Goal: Information Seeking & Learning: Learn about a topic

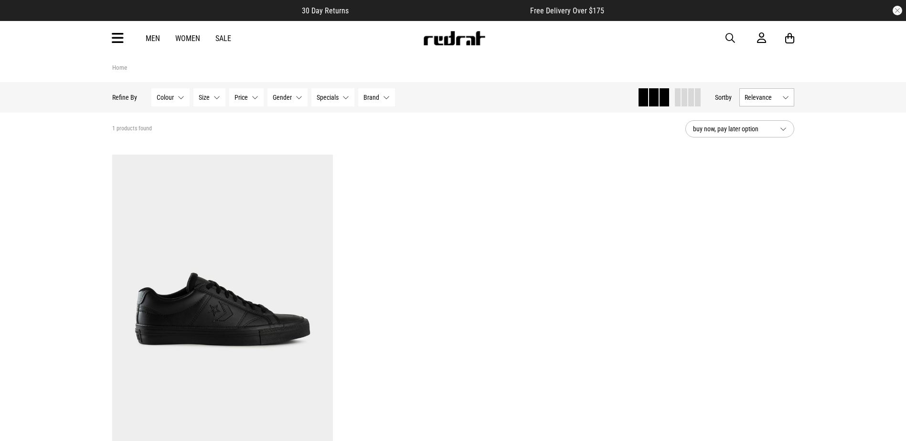
click at [116, 33] on icon at bounding box center [118, 39] width 12 height 16
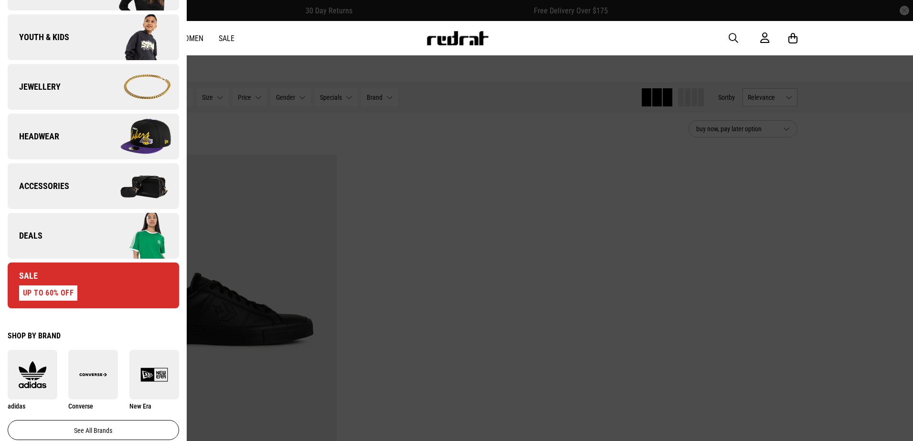
scroll to position [239, 0]
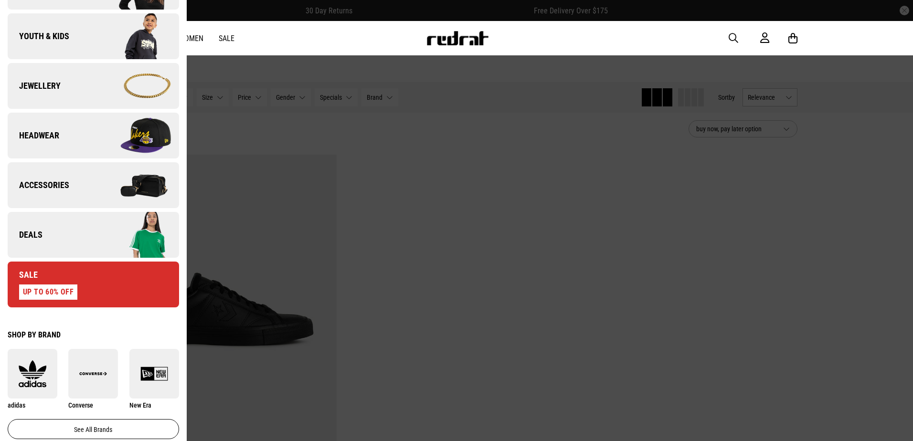
click at [79, 226] on link "Deals" at bounding box center [93, 235] width 171 height 46
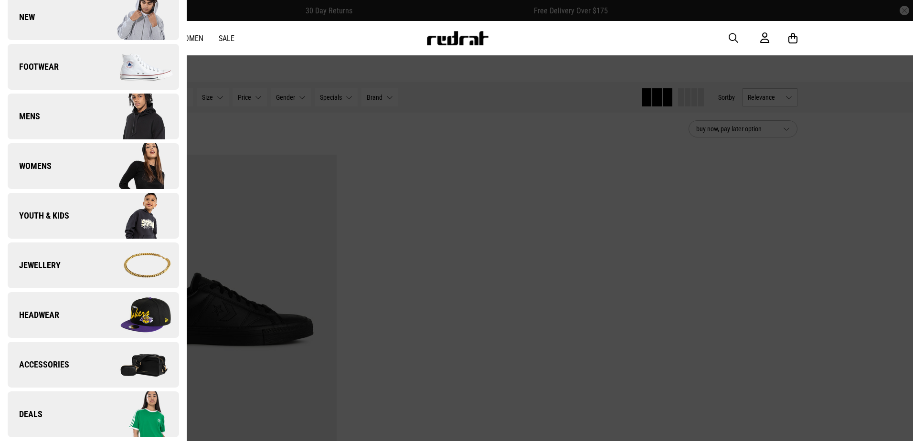
scroll to position [0, 0]
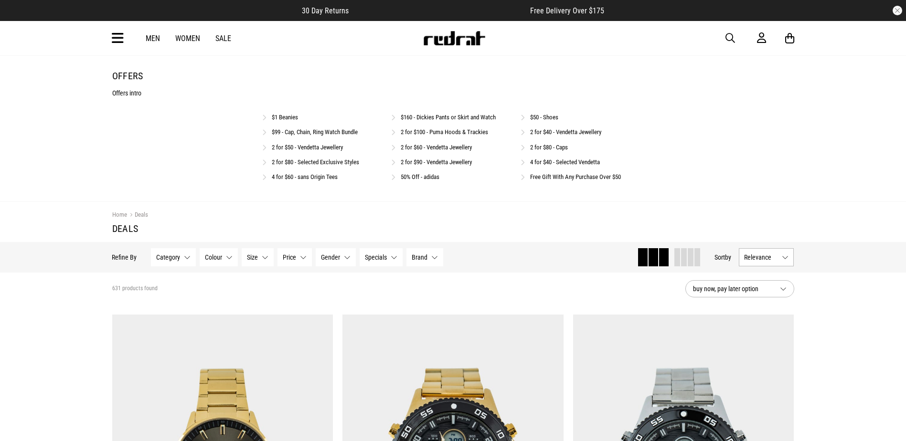
click at [542, 118] on link "$50 - Shoes" at bounding box center [544, 117] width 28 height 7
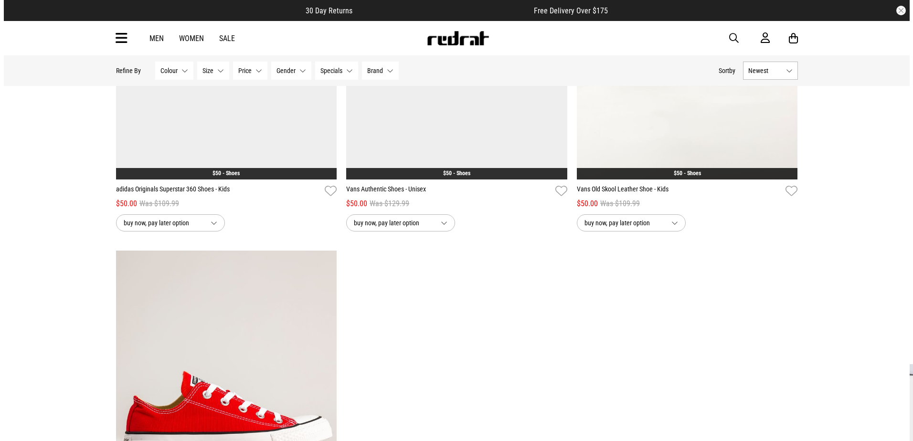
scroll to position [2770, 0]
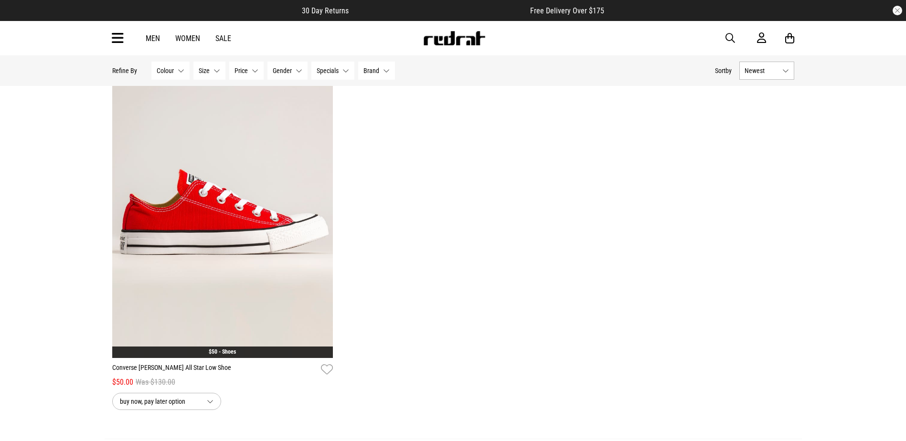
click at [724, 37] on div "Men Women Sale Sign in New Back Footwear Back Mens Back Womens Back Youth & Kid…" at bounding box center [453, 38] width 697 height 34
click at [730, 34] on span "button" at bounding box center [730, 37] width 10 height 11
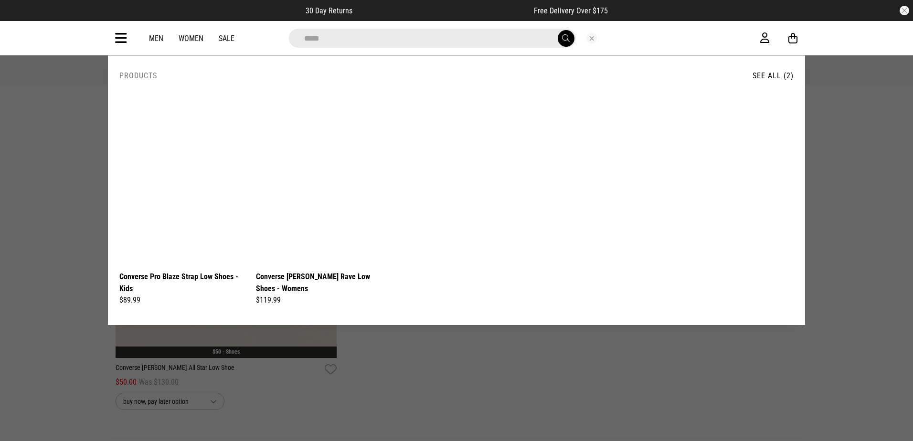
type input "*****"
click at [558, 30] on button "submit" at bounding box center [566, 38] width 17 height 17
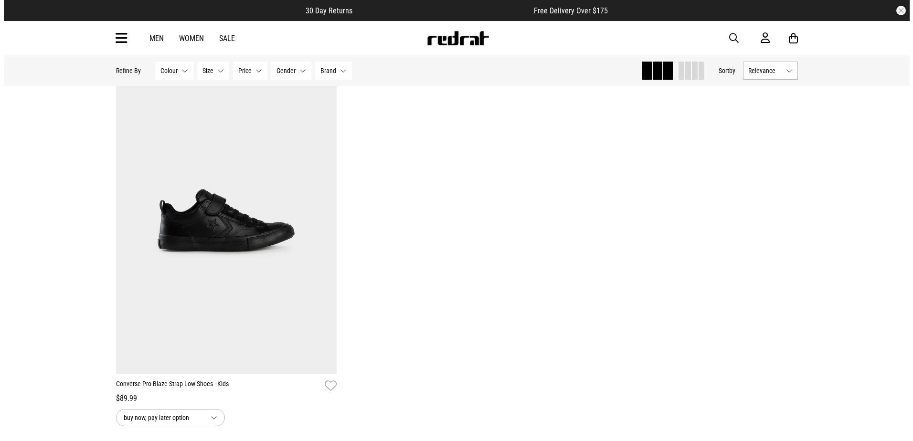
scroll to position [96, 0]
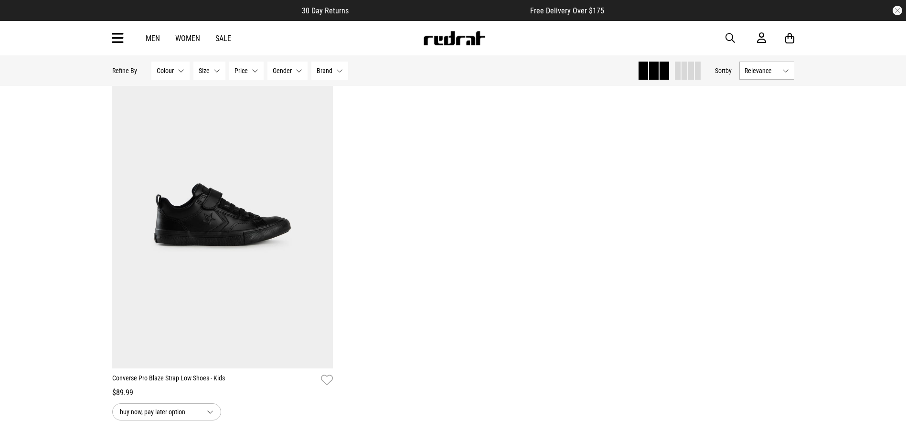
click at [730, 34] on span "button" at bounding box center [730, 37] width 10 height 11
type input "*****"
click at [554, 30] on button "submit" at bounding box center [562, 38] width 17 height 17
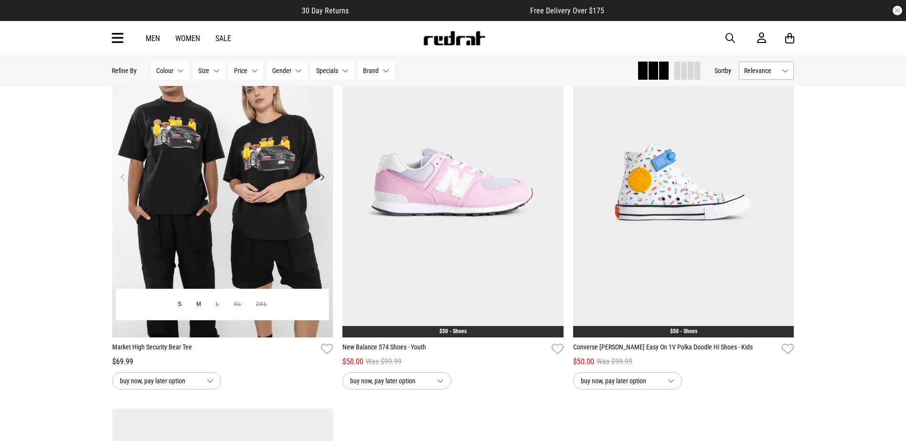
scroll to position [143, 0]
